Goal: Task Accomplishment & Management: Use online tool/utility

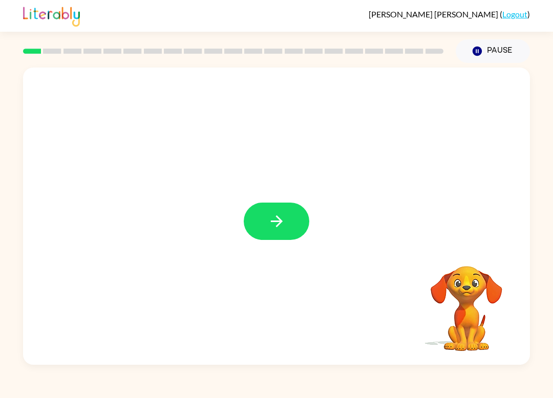
click at [270, 220] on icon "button" at bounding box center [277, 221] width 18 height 18
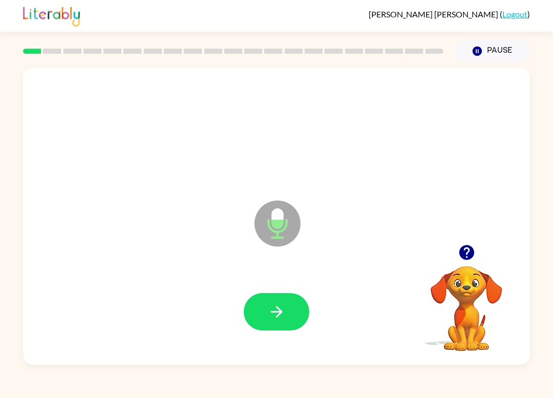
click at [272, 302] on button "button" at bounding box center [276, 311] width 65 height 37
click at [271, 317] on icon "button" at bounding box center [277, 312] width 18 height 18
click at [283, 310] on icon "button" at bounding box center [277, 312] width 18 height 18
click at [278, 302] on button "button" at bounding box center [276, 311] width 65 height 37
click at [273, 319] on icon "button" at bounding box center [277, 312] width 18 height 18
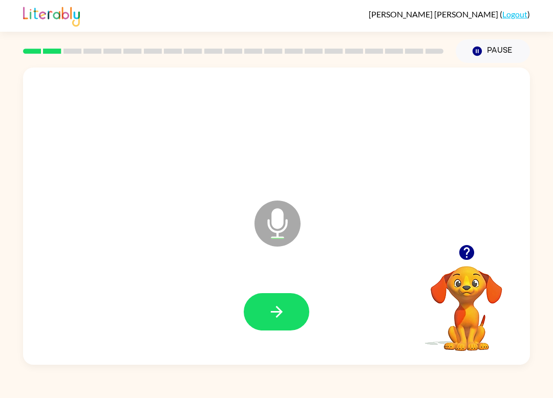
click at [288, 311] on button "button" at bounding box center [276, 311] width 65 height 37
click at [262, 305] on button "button" at bounding box center [276, 311] width 65 height 37
click at [284, 314] on icon "button" at bounding box center [277, 312] width 18 height 18
click at [279, 317] on icon "button" at bounding box center [277, 312] width 18 height 18
click at [277, 310] on icon "button" at bounding box center [277, 312] width 18 height 18
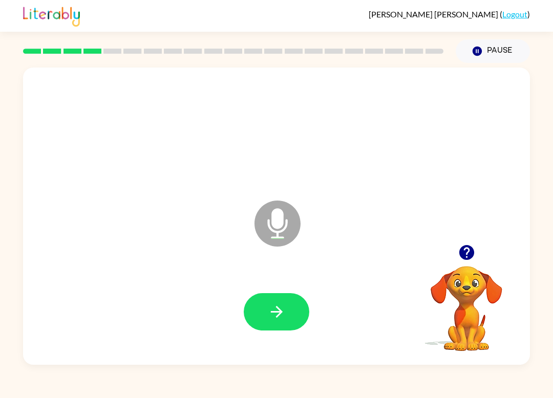
click at [281, 314] on icon "button" at bounding box center [276, 312] width 12 height 12
click at [277, 323] on button "button" at bounding box center [276, 311] width 65 height 37
click at [277, 311] on icon "button" at bounding box center [277, 312] width 18 height 18
click at [277, 325] on button "button" at bounding box center [276, 311] width 65 height 37
click at [280, 319] on icon "button" at bounding box center [277, 312] width 18 height 18
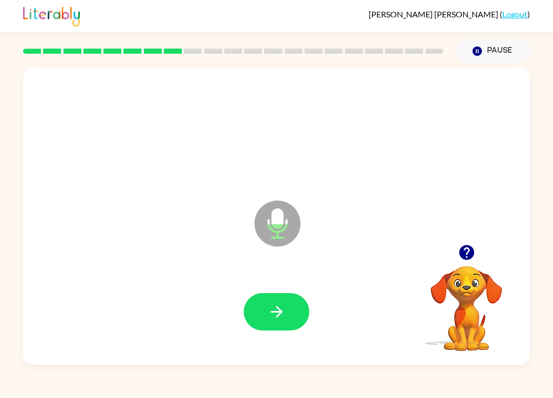
click at [282, 311] on icon "button" at bounding box center [277, 312] width 18 height 18
click at [284, 314] on icon "button" at bounding box center [277, 312] width 18 height 18
click at [272, 316] on icon "button" at bounding box center [277, 312] width 18 height 18
click at [272, 308] on icon "button" at bounding box center [277, 312] width 18 height 18
click at [276, 312] on icon "button" at bounding box center [276, 312] width 12 height 12
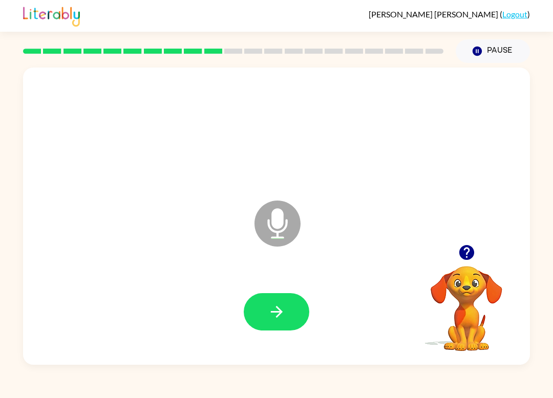
click at [283, 309] on icon "button" at bounding box center [277, 312] width 18 height 18
click at [292, 300] on button "button" at bounding box center [276, 311] width 65 height 37
click at [287, 313] on button "button" at bounding box center [276, 311] width 65 height 37
click at [284, 321] on icon "button" at bounding box center [277, 312] width 18 height 18
click at [272, 303] on icon "button" at bounding box center [277, 312] width 18 height 18
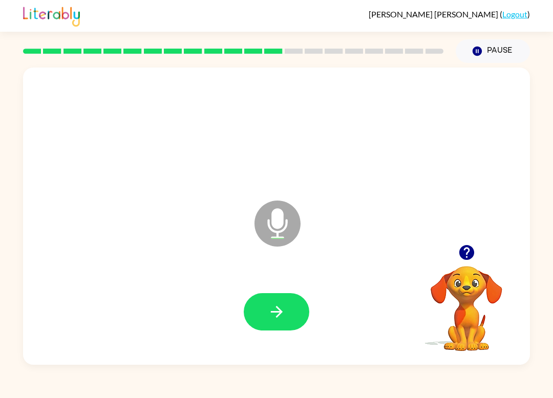
click at [286, 305] on button "button" at bounding box center [276, 311] width 65 height 37
click at [277, 309] on icon "button" at bounding box center [277, 312] width 18 height 18
click at [289, 310] on button "button" at bounding box center [276, 311] width 65 height 37
click at [278, 310] on icon "button" at bounding box center [276, 312] width 12 height 12
click at [274, 309] on icon "button" at bounding box center [277, 312] width 18 height 18
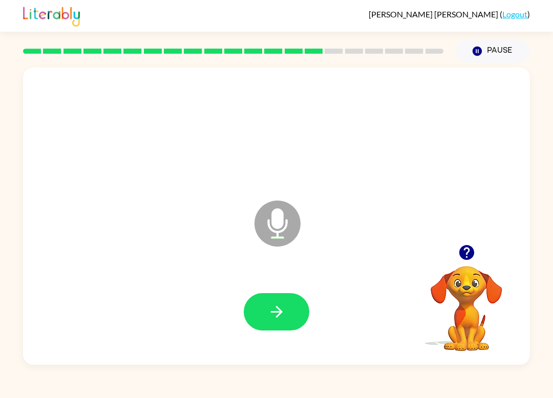
click at [270, 311] on icon "button" at bounding box center [277, 312] width 18 height 18
click at [275, 311] on icon "button" at bounding box center [277, 312] width 18 height 18
click at [268, 313] on icon "button" at bounding box center [277, 312] width 18 height 18
click at [273, 310] on icon "button" at bounding box center [277, 312] width 18 height 18
click at [279, 311] on icon "button" at bounding box center [276, 312] width 12 height 12
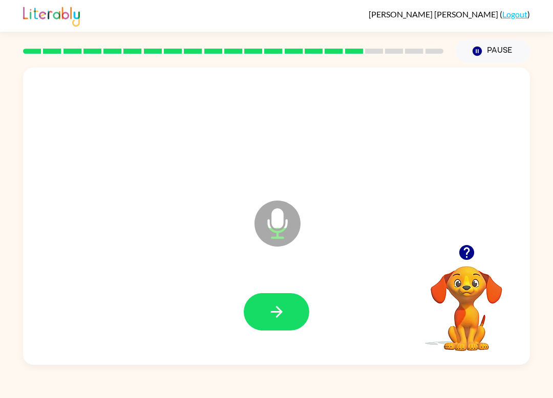
click at [298, 317] on button "button" at bounding box center [276, 311] width 65 height 37
click at [278, 300] on button "button" at bounding box center [276, 311] width 65 height 37
click at [266, 313] on button "button" at bounding box center [276, 311] width 65 height 37
click at [272, 306] on icon "button" at bounding box center [277, 312] width 18 height 18
click at [281, 316] on icon "button" at bounding box center [277, 312] width 18 height 18
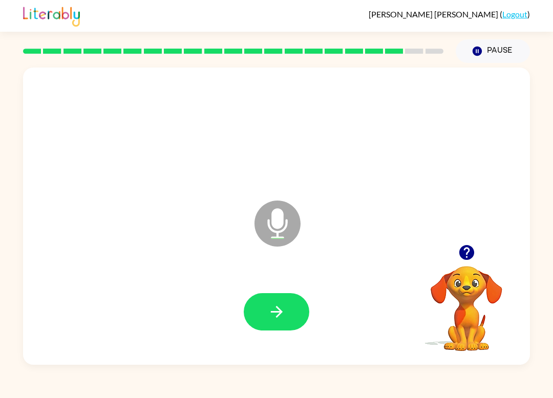
click at [277, 307] on icon "button" at bounding box center [277, 312] width 18 height 18
click at [286, 311] on button "button" at bounding box center [276, 311] width 65 height 37
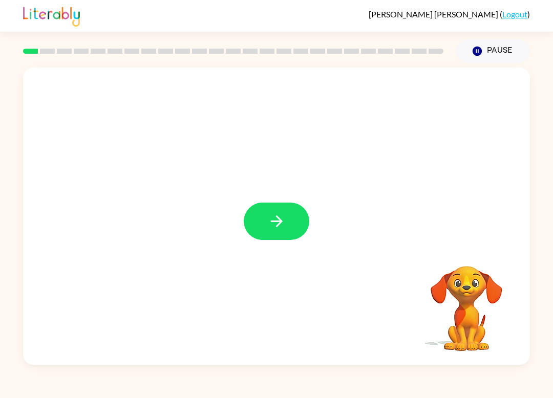
click at [285, 217] on icon "button" at bounding box center [277, 221] width 18 height 18
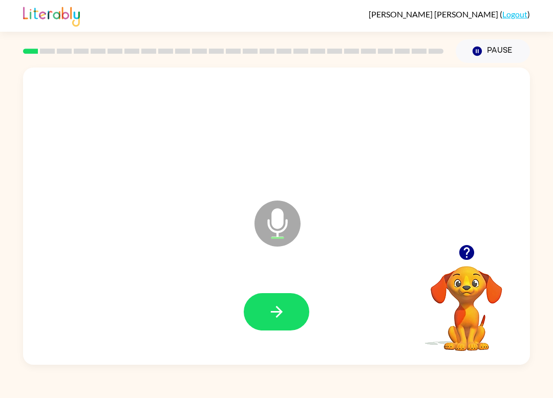
click at [285, 316] on icon "button" at bounding box center [277, 312] width 18 height 18
click at [281, 309] on icon "button" at bounding box center [277, 312] width 18 height 18
click at [276, 309] on icon "button" at bounding box center [277, 312] width 18 height 18
click at [255, 291] on div at bounding box center [276, 311] width 486 height 85
click at [270, 330] on button "button" at bounding box center [276, 311] width 65 height 37
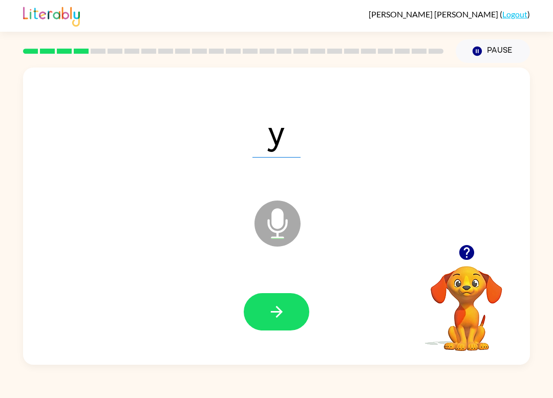
click at [278, 314] on icon "button" at bounding box center [277, 312] width 18 height 18
click at [286, 318] on button "button" at bounding box center [276, 311] width 65 height 37
click at [293, 320] on button "button" at bounding box center [276, 311] width 65 height 37
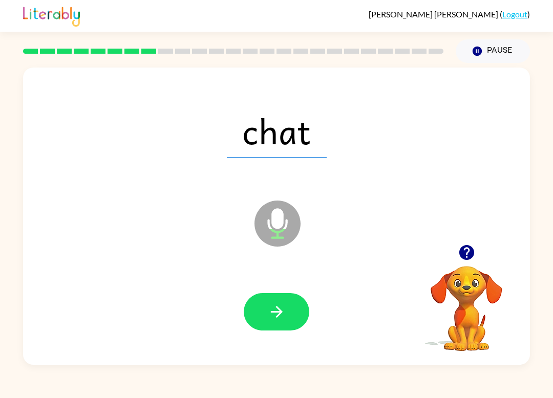
click at [282, 314] on icon "button" at bounding box center [277, 312] width 18 height 18
click at [272, 305] on icon "button" at bounding box center [277, 312] width 18 height 18
click at [287, 317] on button "button" at bounding box center [276, 311] width 65 height 37
click at [280, 315] on icon "button" at bounding box center [277, 312] width 18 height 18
click at [264, 314] on button "button" at bounding box center [276, 311] width 65 height 37
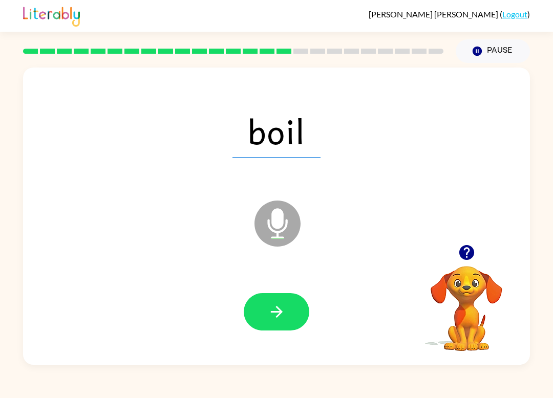
click at [274, 315] on icon "button" at bounding box center [277, 312] width 18 height 18
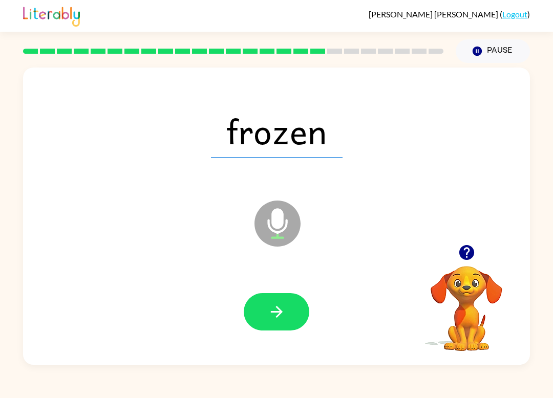
click at [280, 316] on icon "button" at bounding box center [277, 312] width 18 height 18
click at [279, 315] on icon "button" at bounding box center [276, 312] width 12 height 12
click at [279, 314] on icon "button" at bounding box center [276, 312] width 12 height 12
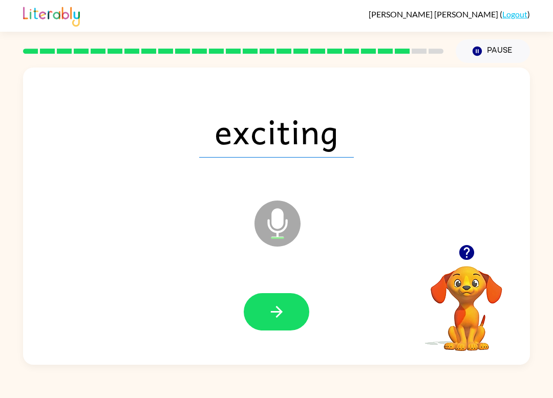
click at [279, 312] on icon "button" at bounding box center [277, 312] width 18 height 18
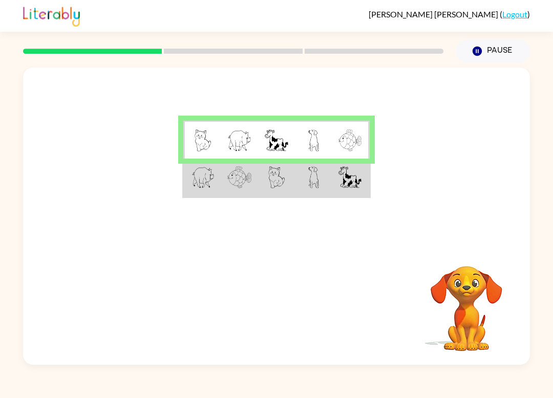
click at [338, 186] on td at bounding box center [350, 178] width 37 height 38
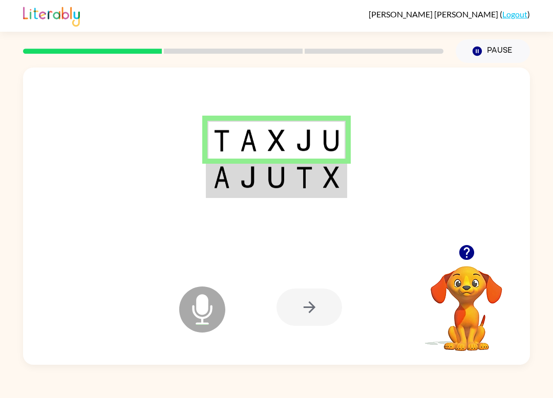
click at [345, 138] on td at bounding box center [332, 140] width 28 height 38
click at [342, 147] on td at bounding box center [332, 140] width 28 height 38
click at [318, 185] on td at bounding box center [332, 178] width 28 height 38
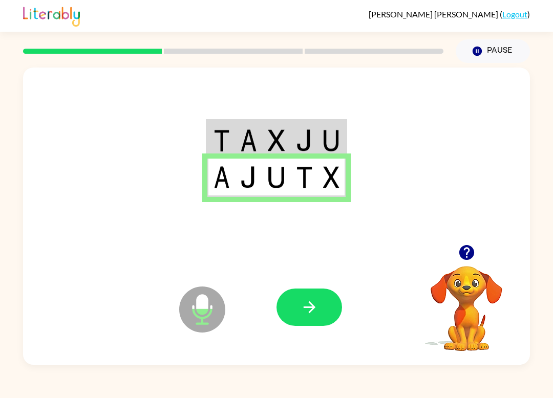
click at [304, 299] on icon "button" at bounding box center [309, 307] width 18 height 18
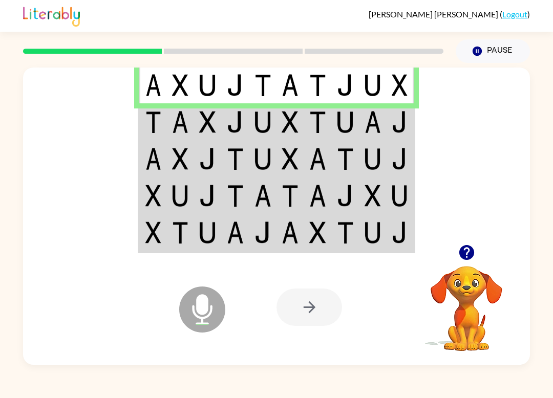
click at [405, 111] on td at bounding box center [400, 121] width 28 height 37
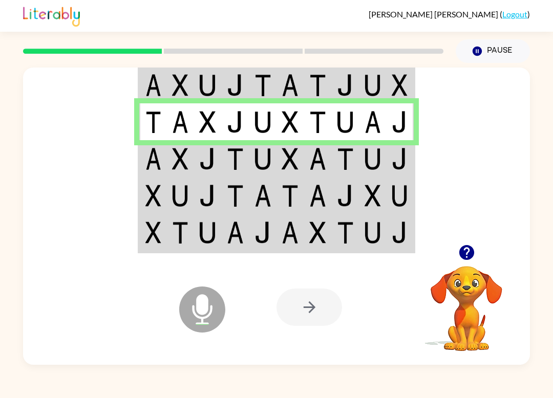
click at [405, 112] on img at bounding box center [399, 122] width 16 height 22
click at [407, 141] on td at bounding box center [400, 158] width 28 height 37
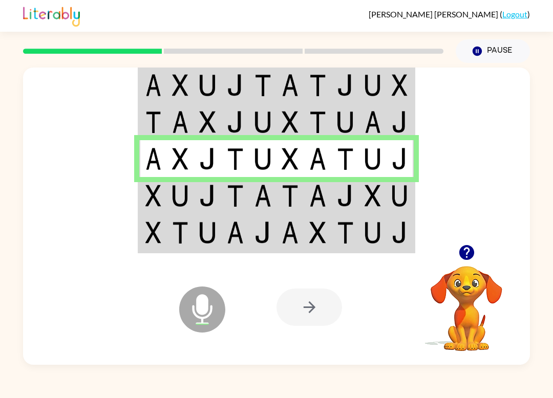
click at [407, 167] on td at bounding box center [400, 158] width 28 height 37
click at [412, 173] on td at bounding box center [400, 158] width 28 height 37
click at [412, 176] on td at bounding box center [400, 158] width 28 height 37
click at [413, 174] on td at bounding box center [400, 158] width 28 height 37
click at [403, 195] on img at bounding box center [399, 196] width 16 height 22
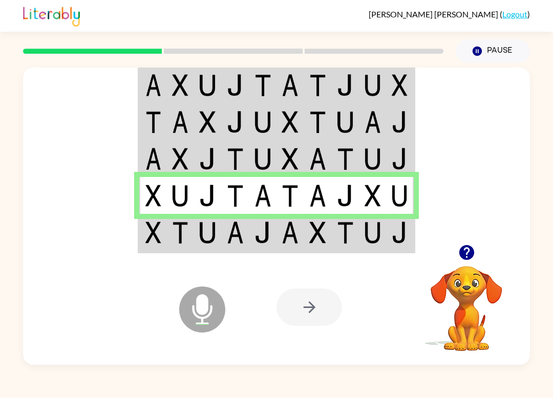
click at [411, 227] on td at bounding box center [400, 233] width 28 height 38
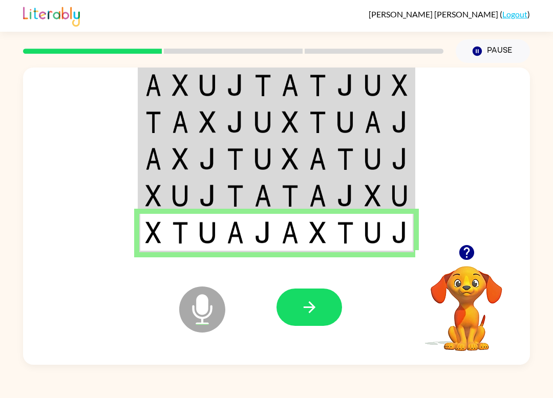
click at [314, 308] on icon "button" at bounding box center [309, 307] width 12 height 12
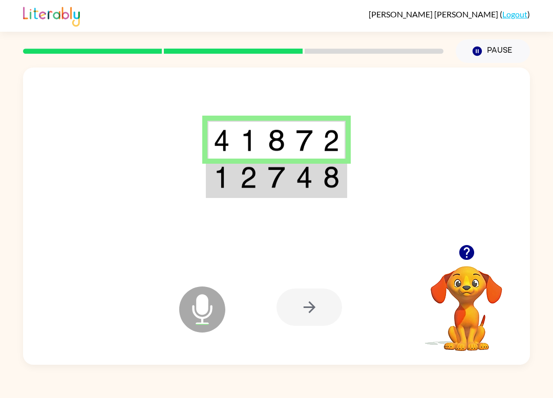
click at [336, 185] on img at bounding box center [331, 177] width 16 height 22
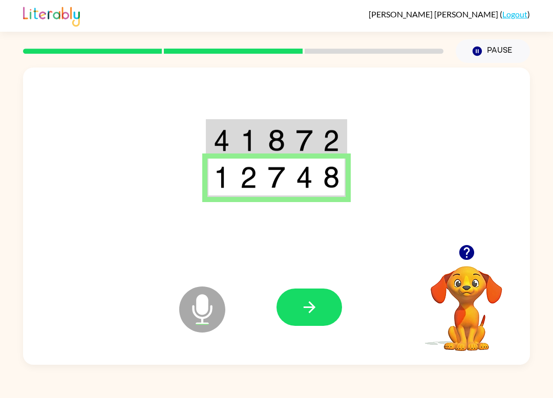
click at [313, 304] on icon "button" at bounding box center [309, 307] width 18 height 18
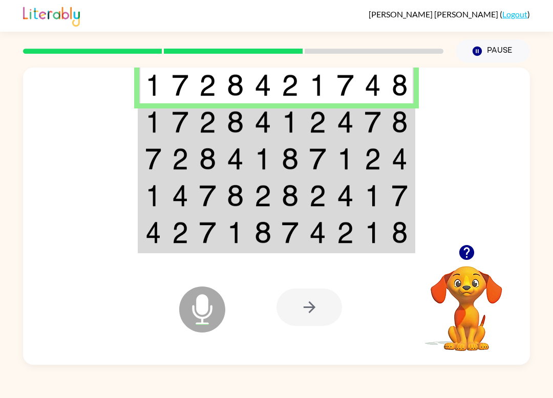
click at [396, 125] on img at bounding box center [399, 122] width 16 height 22
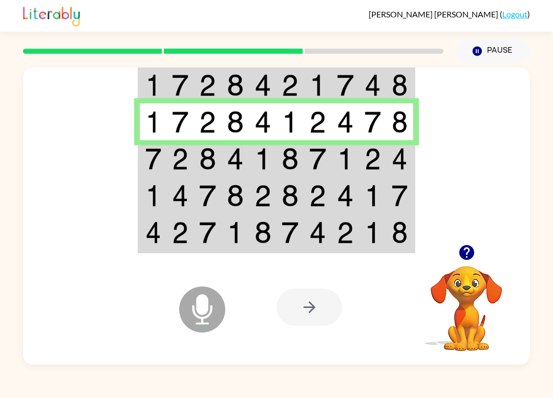
click at [413, 163] on td at bounding box center [400, 158] width 28 height 37
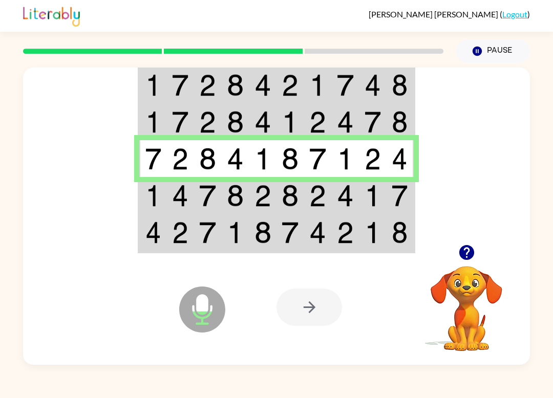
click at [407, 193] on img at bounding box center [399, 196] width 16 height 22
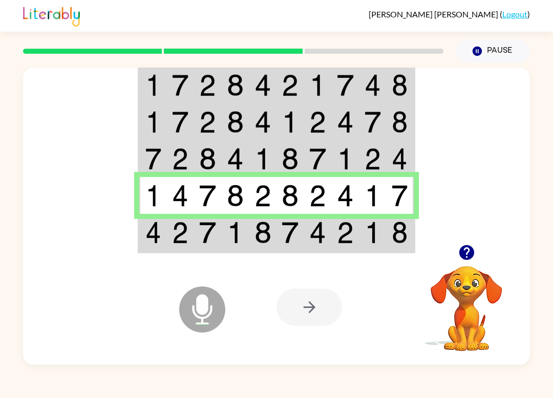
click at [373, 248] on td at bounding box center [373, 233] width 28 height 38
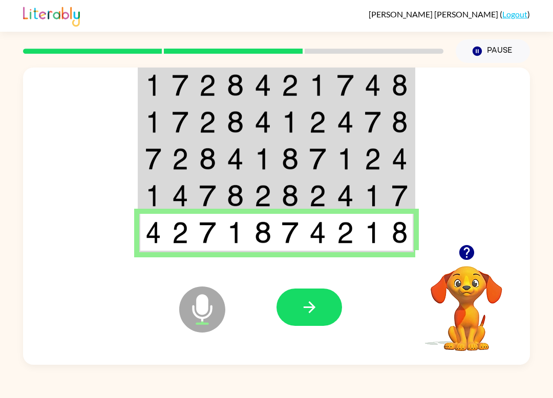
click at [312, 317] on button "button" at bounding box center [308, 307] width 65 height 37
